Goal: Task Accomplishment & Management: Manage account settings

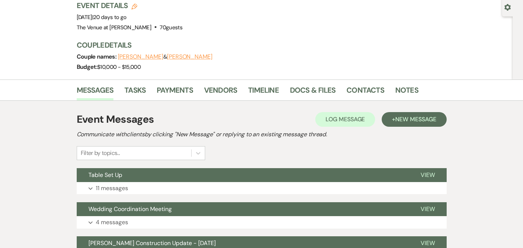
scroll to position [69, 0]
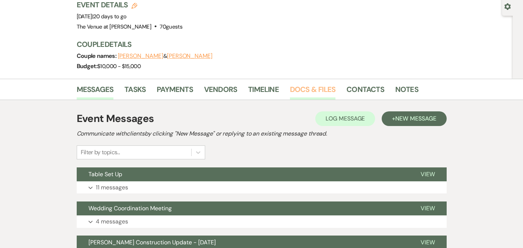
click at [296, 84] on link "Docs & Files" at bounding box center [312, 92] width 45 height 16
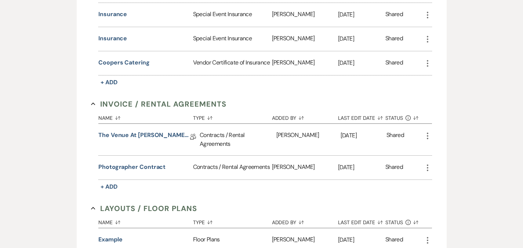
scroll to position [278, 0]
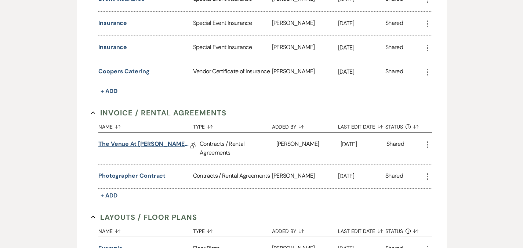
click at [148, 140] on link "The Venue at [PERSON_NAME] Wedding Contract ([DATE] [PERSON_NAME])" at bounding box center [144, 145] width 92 height 11
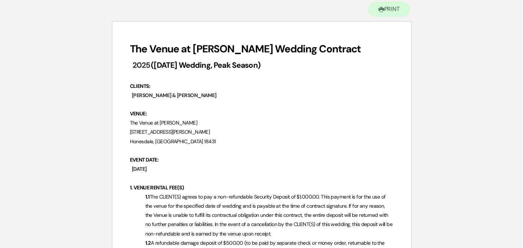
scroll to position [20, 0]
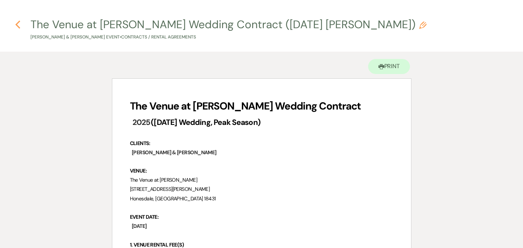
click at [17, 23] on use "button" at bounding box center [17, 25] width 5 height 8
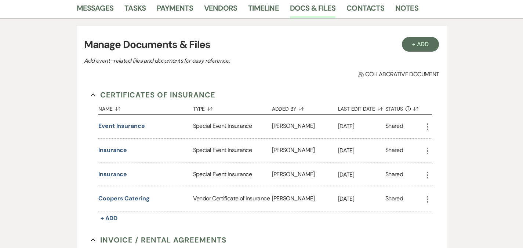
scroll to position [113, 0]
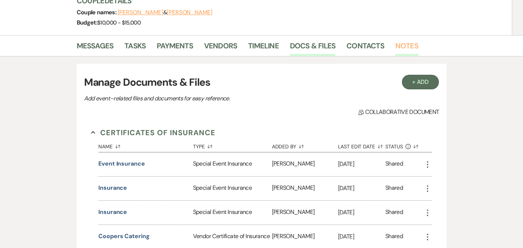
click at [395, 40] on link "Notes" at bounding box center [406, 48] width 23 height 16
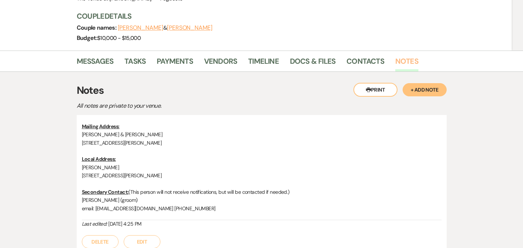
scroll to position [127, 0]
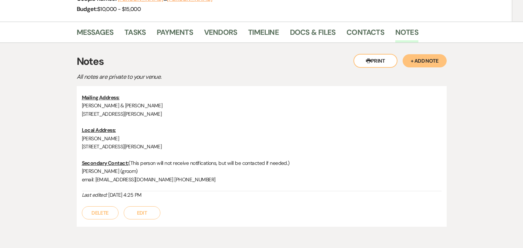
click at [445, 54] on button "+ Add Note" at bounding box center [424, 60] width 44 height 13
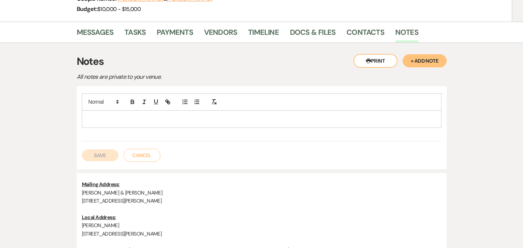
click at [217, 115] on p at bounding box center [262, 119] width 348 height 8
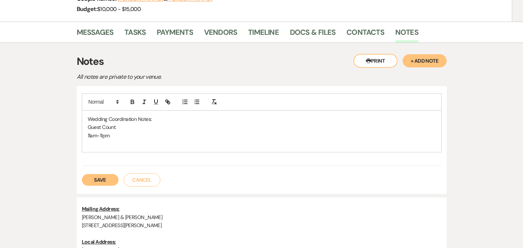
click at [82, 174] on button "Save" at bounding box center [100, 180] width 37 height 12
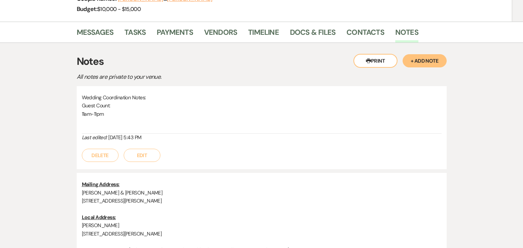
click at [124, 149] on button "Edit" at bounding box center [142, 155] width 37 height 13
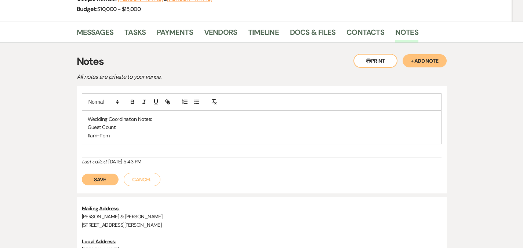
click at [111, 132] on p "11am-11pm" at bounding box center [262, 136] width 348 height 8
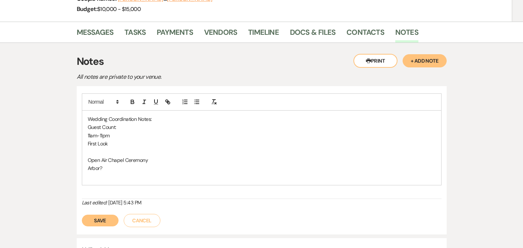
click at [136, 156] on p "Open Air Chapel Ceremony" at bounding box center [262, 160] width 348 height 8
click at [88, 173] on p at bounding box center [262, 177] width 348 height 8
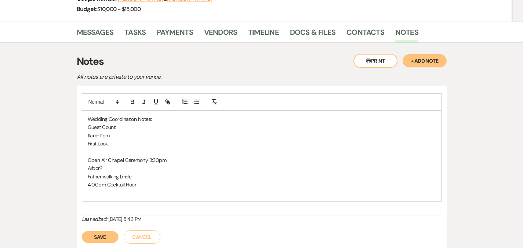
click at [129, 181] on p "4:00pm Cocktail Hour" at bounding box center [262, 185] width 348 height 8
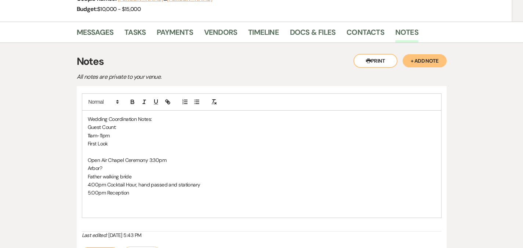
click at [117, 189] on p "5:00pm Reception" at bounding box center [262, 193] width 348 height 8
click at [96, 140] on p "First Look" at bounding box center [262, 144] width 348 height 8
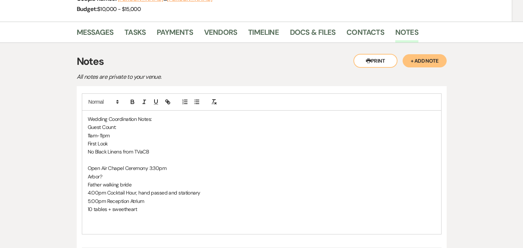
click at [126, 205] on p "10 tables + sweetheart" at bounding box center [262, 209] width 348 height 8
click at [152, 148] on p "No Black Linens from TVaCB" at bounding box center [262, 152] width 348 height 8
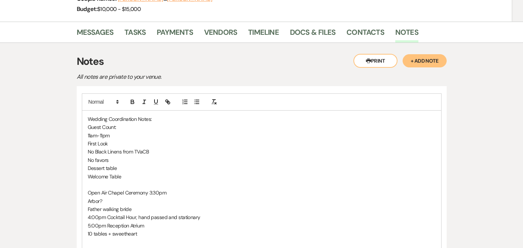
click at [150, 222] on p "5:00pm Reception Atrium" at bounding box center [262, 226] width 348 height 8
click at [131, 222] on p "5:00pm Reception Atrium" at bounding box center [262, 226] width 348 height 8
click at [135, 238] on p "3 Toasts" at bounding box center [262, 242] width 348 height 8
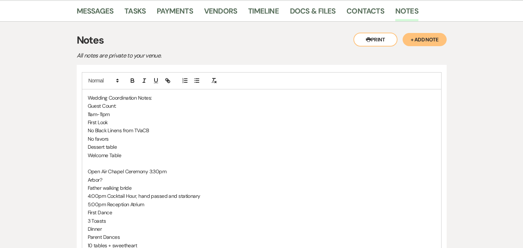
scroll to position [152, 0]
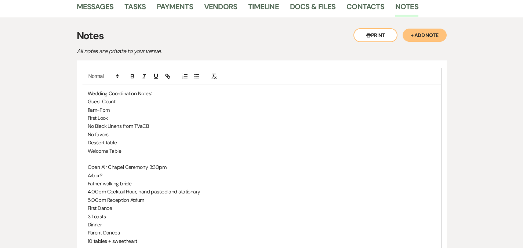
click at [95, 221] on p "Dinner" at bounding box center [262, 225] width 348 height 8
click at [112, 139] on p "Dessert table" at bounding box center [262, 143] width 348 height 8
click at [158, 229] on p "Parent Dances" at bounding box center [262, 233] width 348 height 8
click at [148, 237] on p "10 tables + sweetheart" at bounding box center [262, 241] width 348 height 8
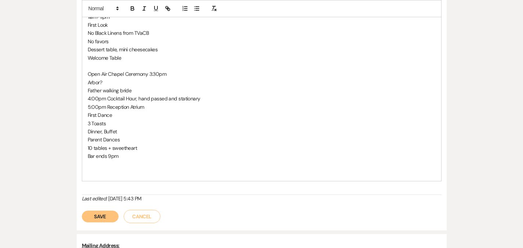
scroll to position [248, 0]
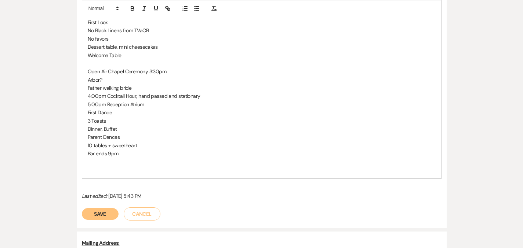
click at [82, 208] on button "Save" at bounding box center [100, 214] width 37 height 12
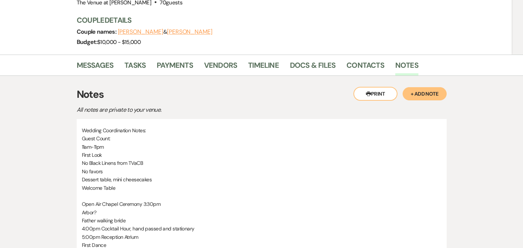
scroll to position [88, 0]
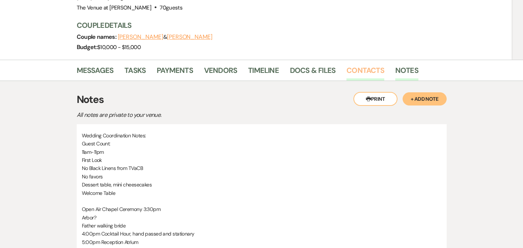
click at [346, 65] on link "Contacts" at bounding box center [365, 73] width 38 height 16
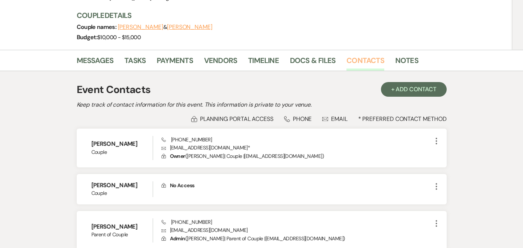
scroll to position [114, 0]
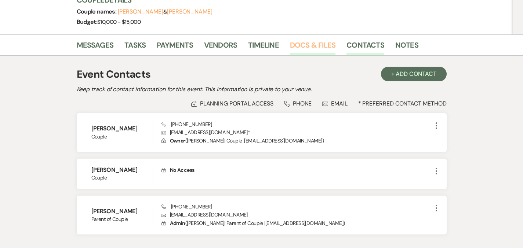
click at [294, 39] on link "Docs & Files" at bounding box center [312, 47] width 45 height 16
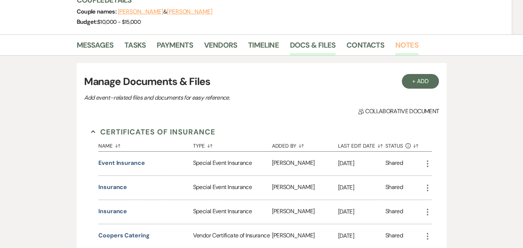
click at [395, 39] on link "Notes" at bounding box center [406, 47] width 23 height 16
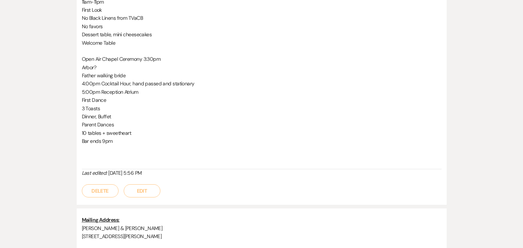
scroll to position [235, 0]
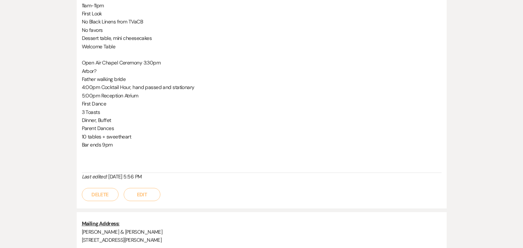
click at [124, 188] on button "Edit" at bounding box center [142, 194] width 37 height 13
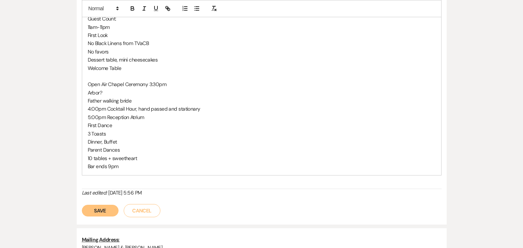
click at [110, 162] on p "Bar ends 9pm" at bounding box center [262, 166] width 348 height 8
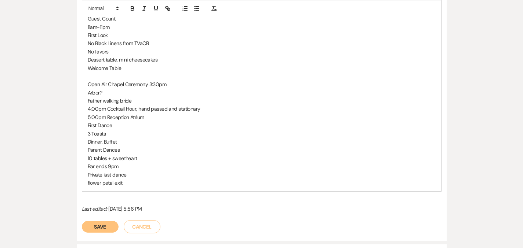
click at [84, 221] on button "Save" at bounding box center [100, 227] width 37 height 12
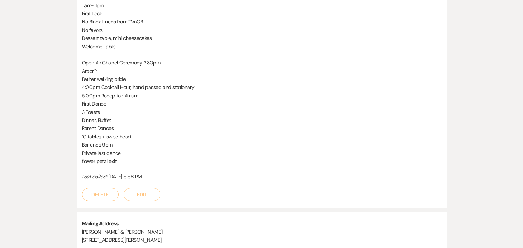
click at [124, 188] on button "Edit" at bounding box center [142, 194] width 37 height 13
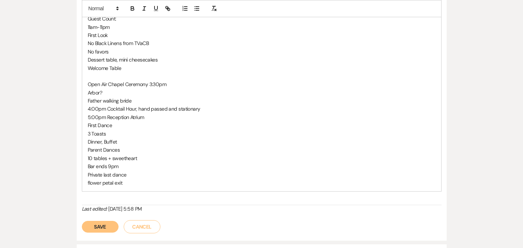
click at [113, 162] on p "Bar ends 9pm" at bounding box center [262, 166] width 348 height 8
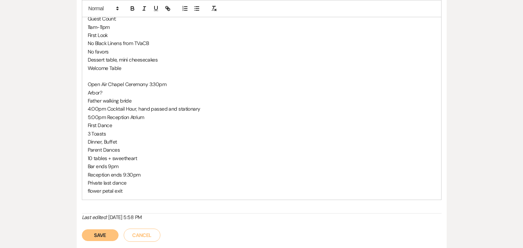
click at [82, 230] on button "Save" at bounding box center [100, 236] width 37 height 12
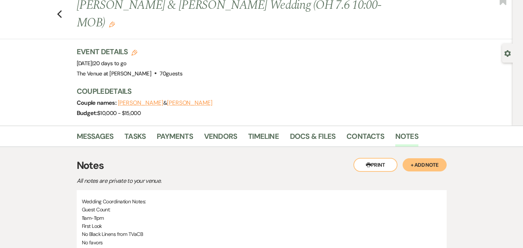
scroll to position [20, 0]
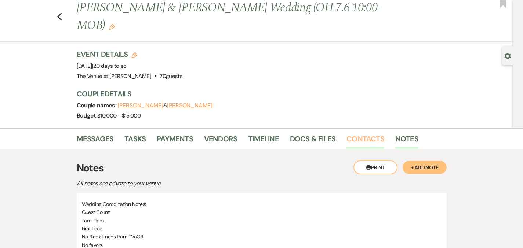
click at [346, 133] on link "Contacts" at bounding box center [365, 141] width 38 height 16
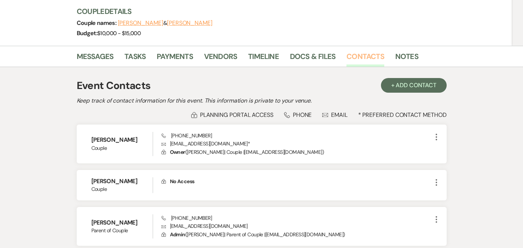
scroll to position [105, 0]
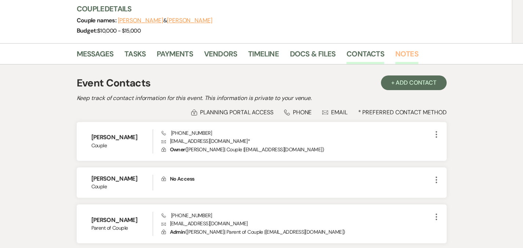
click at [395, 48] on link "Notes" at bounding box center [406, 56] width 23 height 16
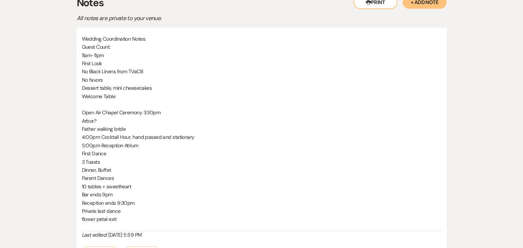
scroll to position [186, 0]
click at [124, 246] on button "Edit" at bounding box center [142, 252] width 37 height 13
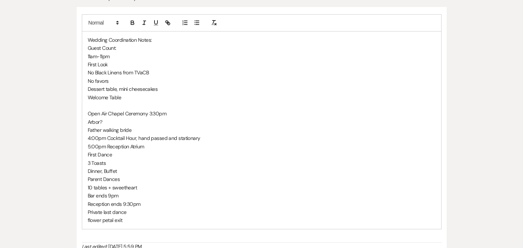
scroll to position [196, 0]
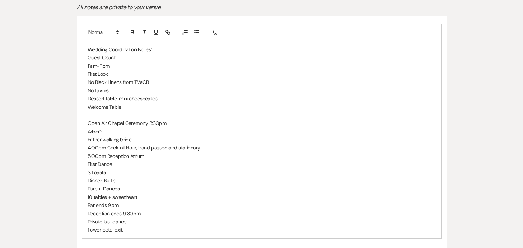
click at [127, 226] on p "flower petal exit" at bounding box center [262, 230] width 348 height 8
click at [107, 62] on p "11am-11pm" at bounding box center [262, 66] width 348 height 8
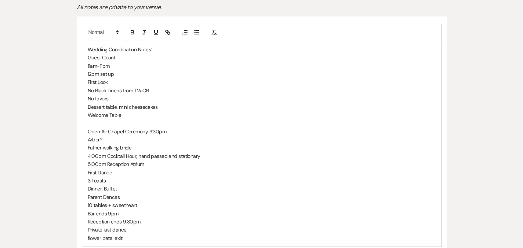
click at [88, 62] on p "11am-11pm" at bounding box center [262, 66] width 348 height 8
click at [88, 62] on p "10m-11pm" at bounding box center [262, 66] width 348 height 8
click at [110, 62] on p "10m-10am" at bounding box center [262, 66] width 348 height 8
click at [88, 62] on p "10m-10am*" at bounding box center [262, 66] width 348 height 8
click at [88, 62] on p "10am-10am*" at bounding box center [262, 66] width 348 height 8
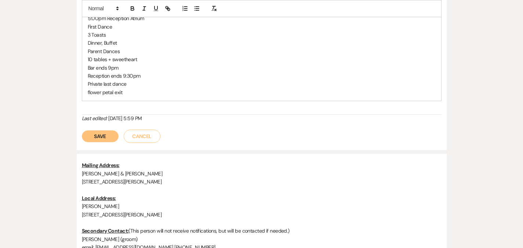
scroll to position [343, 0]
click at [82, 130] on button "Save" at bounding box center [100, 136] width 37 height 12
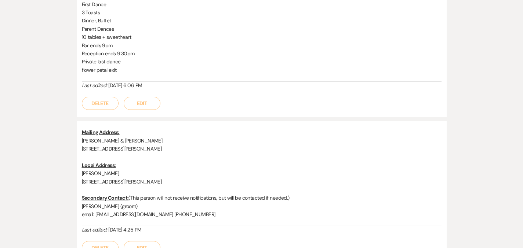
click at [124, 97] on button "Edit" at bounding box center [142, 103] width 37 height 13
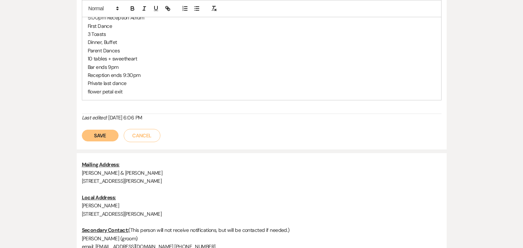
click at [114, 88] on p "flower petal exit" at bounding box center [262, 92] width 348 height 8
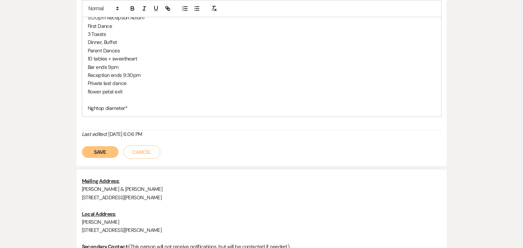
click at [82, 146] on button "Save" at bounding box center [100, 152] width 37 height 12
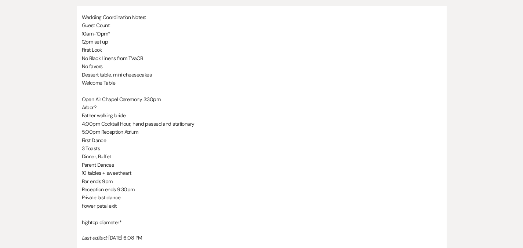
scroll to position [210, 0]
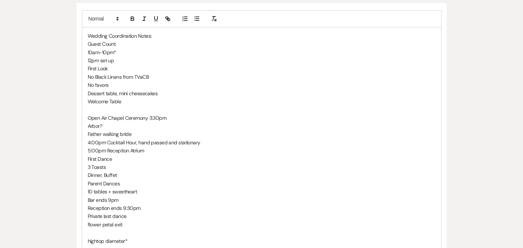
click at [115, 237] on p "hightop diameter*" at bounding box center [262, 241] width 348 height 8
click at [153, 114] on p "Open Air Chapel Ceremony 3:30pm" at bounding box center [262, 118] width 348 height 8
click at [128, 122] on p "Arbor?" at bounding box center [262, 126] width 348 height 8
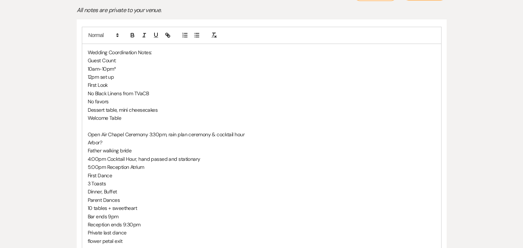
scroll to position [190, 0]
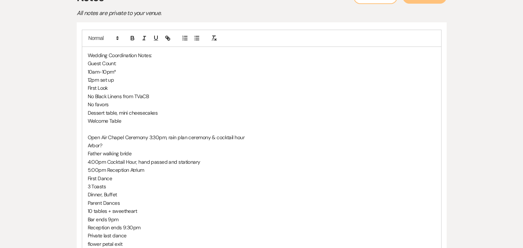
click at [100, 59] on p "Guest Count:" at bounding box center [262, 63] width 348 height 8
click at [99, 100] on p "No favors" at bounding box center [262, 104] width 348 height 8
click at [103, 59] on p "Guest Count: 99" at bounding box center [262, 63] width 348 height 8
click at [94, 68] on p "10am-10pm*" at bounding box center [262, 72] width 348 height 8
click at [99, 100] on p "No favors" at bounding box center [262, 104] width 348 height 8
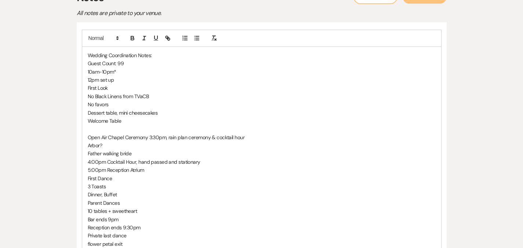
click at [144, 109] on p "Dessert table, mini cheesecakes" at bounding box center [262, 113] width 348 height 8
click at [88, 142] on p "Arbor?" at bounding box center [262, 146] width 348 height 8
click at [109, 142] on p "Arborn provided by [PERSON_NAME]" at bounding box center [262, 146] width 348 height 8
click at [88, 142] on p "Arborn provided by [PERSON_NAME]" at bounding box center [262, 146] width 348 height 8
click at [124, 175] on p "First Dance" at bounding box center [262, 179] width 348 height 8
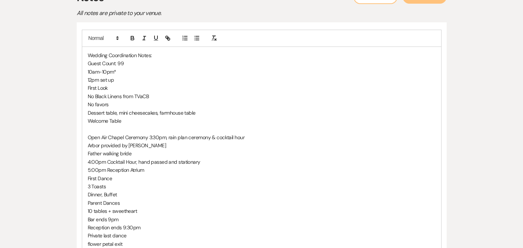
click at [134, 142] on p "Arbor provided by [PERSON_NAME]" at bounding box center [262, 146] width 348 height 8
click at [119, 142] on p "Arbor provided by [PERSON_NAME], sweetheart" at bounding box center [262, 146] width 348 height 8
click at [123, 158] on p "4:00pm Cocktail Hour, hand passed and stationary" at bounding box center [262, 162] width 348 height 8
click at [142, 166] on p "5:00pm Reception Atrium" at bounding box center [262, 170] width 348 height 8
click at [105, 117] on p "Welcome Table" at bounding box center [262, 121] width 348 height 8
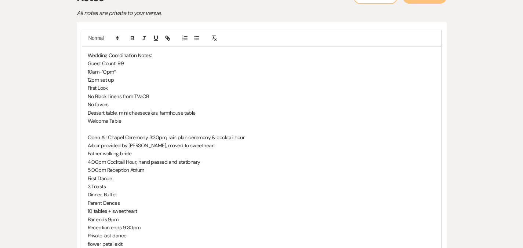
click at [187, 109] on p "Dessert table, mini cheesecakes, farmhouse table" at bounding box center [262, 113] width 348 height 8
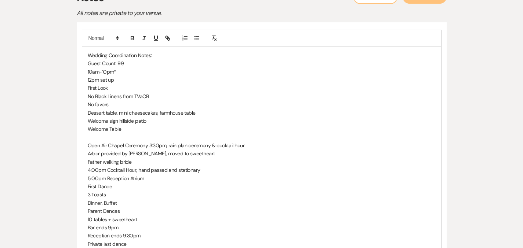
click at [156, 125] on p "Welcome Table" at bounding box center [262, 129] width 348 height 8
click at [99, 125] on p "Welcome Table, guestbook, in barn" at bounding box center [262, 129] width 348 height 8
click at [107, 125] on p "Welcome Table, poloroid guestbook, in barn" at bounding box center [262, 129] width 348 height 8
click at [150, 125] on p "Welcome Table, polaroid guestbook, in barn" at bounding box center [262, 129] width 348 height 8
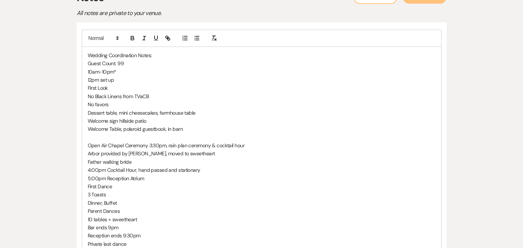
click at [172, 125] on p "Welcome Table, polaroid guestbook, in barn" at bounding box center [262, 129] width 348 height 8
click at [143, 125] on p "Welcome Table, polaroid guestbook, in barn" at bounding box center [262, 129] width 348 height 8
click at [196, 125] on p "Welcome Table, polaroid guestbook, cardbox in barn" at bounding box center [262, 129] width 348 height 8
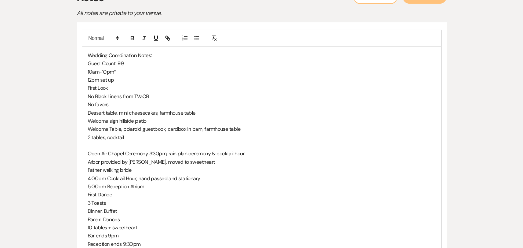
click at [155, 125] on p "Welcome Table, polaroid guestbook, cardbox in barn, farmhouse table" at bounding box center [262, 129] width 348 height 8
click at [153, 125] on p "Welcome Table, polaroid guestbook, cardbox in barn, farmhouse table" at bounding box center [262, 129] width 348 height 8
click at [108, 142] on p at bounding box center [262, 146] width 348 height 8
click at [105, 133] on p "2 tables, cocktail" at bounding box center [262, 137] width 348 height 8
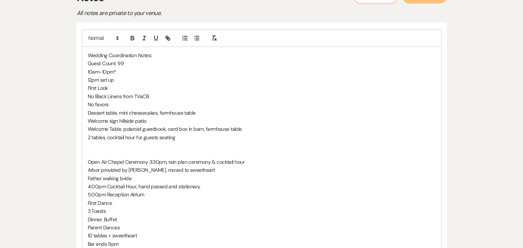
click at [106, 76] on p "12pm set up" at bounding box center [262, 80] width 348 height 8
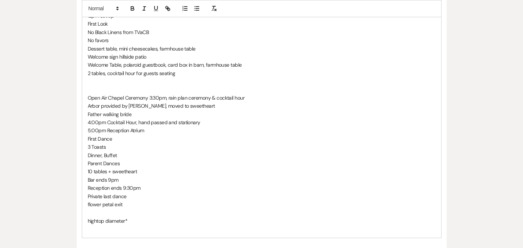
scroll to position [259, 0]
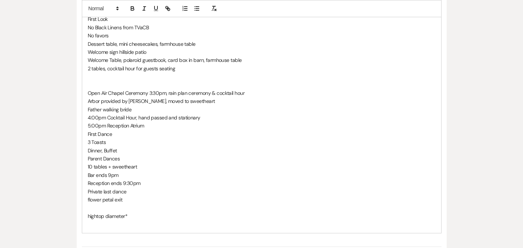
click at [114, 147] on p "Dinner, Buffet" at bounding box center [262, 151] width 348 height 8
click at [109, 130] on p "First Dance" at bounding box center [262, 134] width 348 height 8
click at [166, 65] on p "2 tables, cocktail hour for guests seating" at bounding box center [262, 69] width 348 height 8
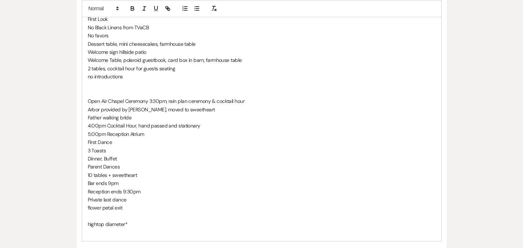
click at [167, 73] on p "no introductions" at bounding box center [262, 77] width 348 height 8
click at [204, 89] on p at bounding box center [262, 93] width 348 height 8
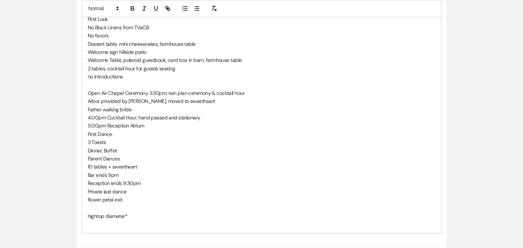
click at [148, 73] on p "no introductions" at bounding box center [262, 77] width 348 height 8
click at [114, 73] on p "no introductions down stairs" at bounding box center [262, 77] width 348 height 8
click at [224, 171] on p "Bar ends 9pm" at bounding box center [262, 175] width 348 height 8
click at [187, 97] on p "Arbor provided by [PERSON_NAME], moved to sweetheart" at bounding box center [262, 101] width 348 height 8
click at [165, 65] on p "2 tables, cocktail hour for guests seating" at bounding box center [262, 69] width 348 height 8
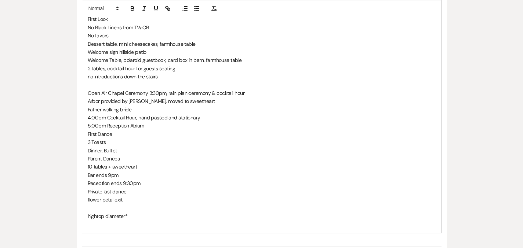
click at [170, 97] on p "Arbor provided by [PERSON_NAME], moved to sweetheart" at bounding box center [262, 101] width 348 height 8
click at [169, 106] on p "Father walking bride" at bounding box center [262, 110] width 348 height 8
click at [155, 130] on p "First Dance" at bounding box center [262, 134] width 348 height 8
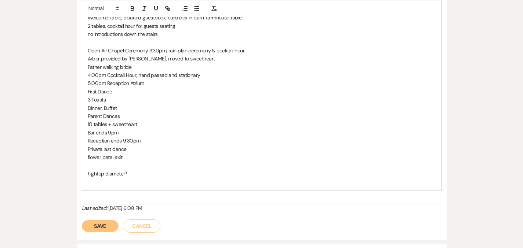
scroll to position [318, 0]
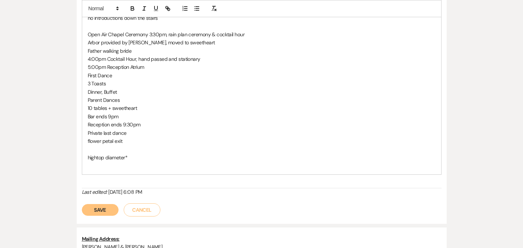
click at [82, 204] on button "Save" at bounding box center [100, 210] width 37 height 12
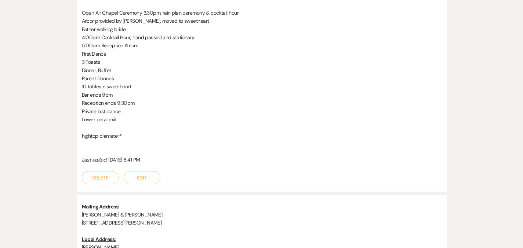
click at [510, 78] on div "Messages Tasks Payments Vendors Timeline Docs & Files Contacts Notes Printer Pr…" at bounding box center [261, 88] width 523 height 517
